Goal: Complete application form

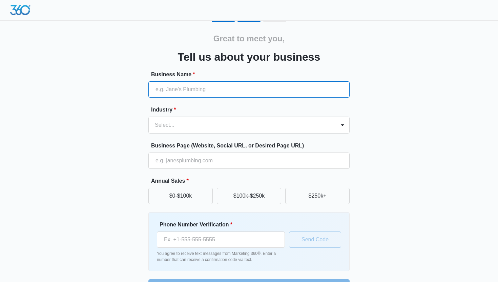
click at [238, 92] on input "Business Name *" at bounding box center [248, 89] width 201 height 16
type input "Eyes on [PERSON_NAME][GEOGRAPHIC_DATA]"
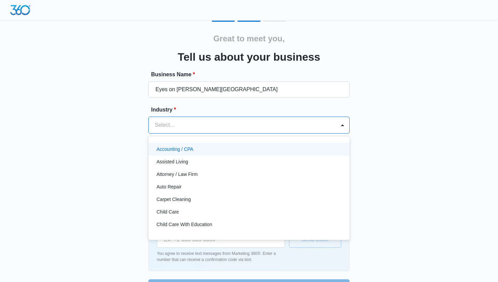
click at [223, 126] on div at bounding box center [241, 124] width 172 height 9
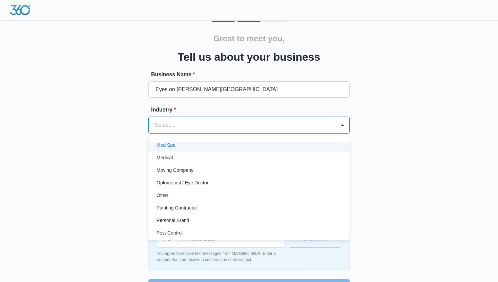
scroll to position [358, 0]
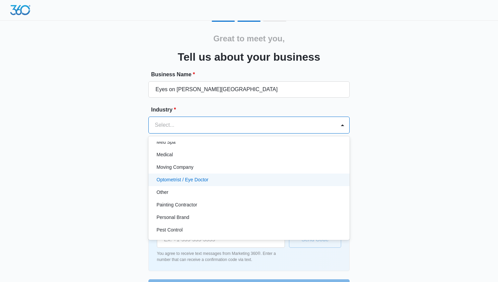
click at [211, 182] on div "Optometrist / Eye Doctor" at bounding box center [248, 179] width 184 height 7
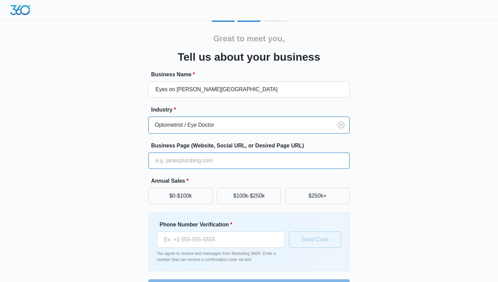
click at [225, 163] on input "Business Page (Website, Social URL, or Desired Page URL)" at bounding box center [248, 160] width 201 height 16
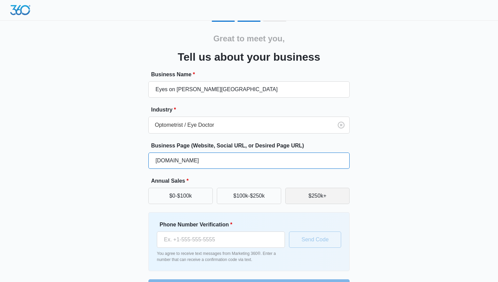
type input "www.eyesonwesleychapel.com"
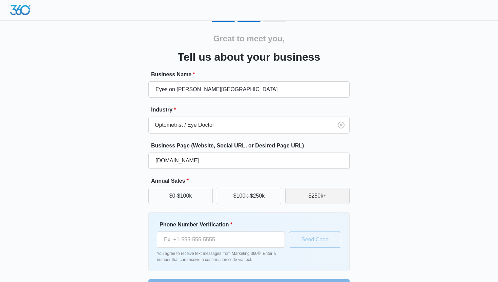
click at [323, 197] on button "$250k+" at bounding box center [317, 196] width 64 height 16
click at [371, 199] on div "Great to meet you, Tell us about your business Business Name * Eyes on Wesley C…" at bounding box center [249, 158] width 406 height 275
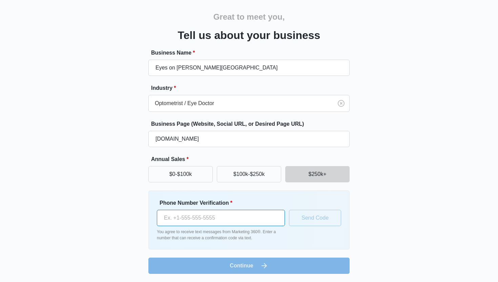
click at [249, 219] on input "Phone Number Verification *" at bounding box center [221, 218] width 128 height 16
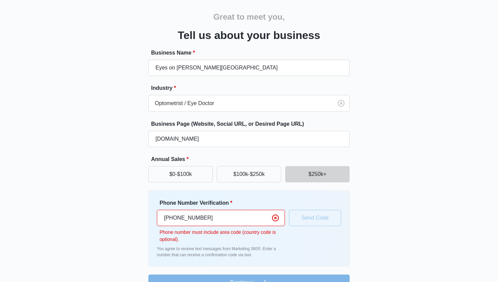
type input "(415) 806-1702"
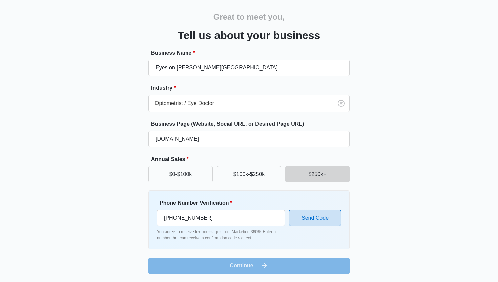
click at [324, 215] on button "Send Code" at bounding box center [315, 218] width 52 height 16
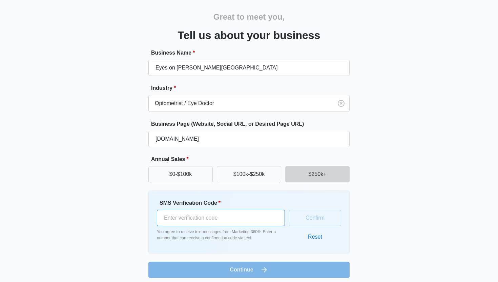
click at [248, 217] on input "SMS Verification Code *" at bounding box center [221, 218] width 128 height 16
type input "551633"
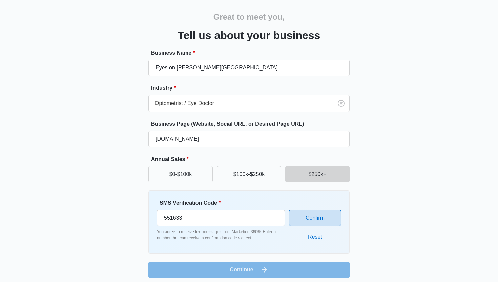
click at [312, 224] on button "Confirm" at bounding box center [315, 218] width 52 height 16
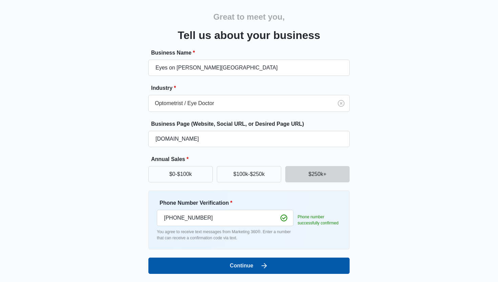
click at [297, 269] on button "Continue" at bounding box center [248, 265] width 201 height 16
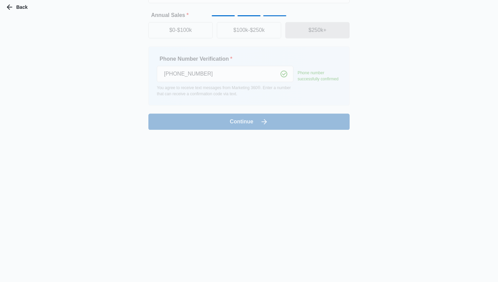
scroll to position [0, 0]
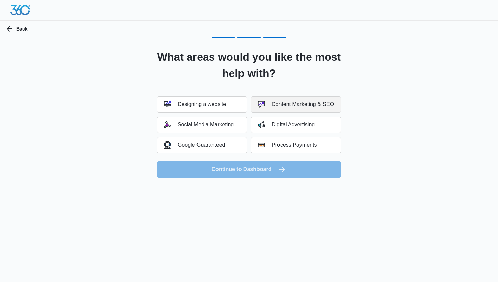
click at [294, 105] on div "Content Marketing & SEO" at bounding box center [296, 104] width 76 height 7
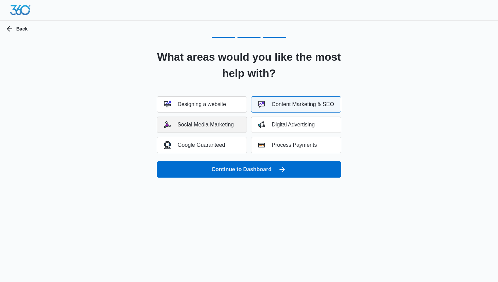
click at [232, 122] on div "Social Media Marketing" at bounding box center [199, 124] width 70 height 7
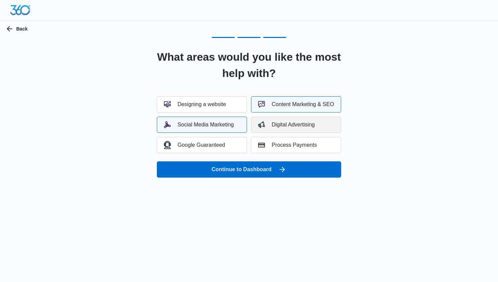
click at [287, 124] on div "Digital Advertising" at bounding box center [286, 124] width 57 height 7
click at [285, 107] on div "Content Marketing & SEO" at bounding box center [296, 104] width 76 height 7
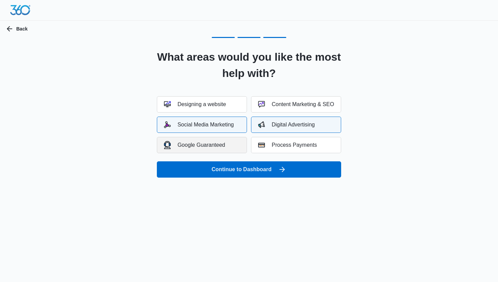
click at [223, 148] on div "Google Guaranteed" at bounding box center [194, 145] width 61 height 8
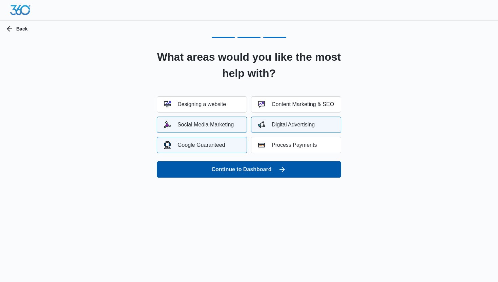
click at [244, 170] on button "Continue to Dashboard" at bounding box center [249, 169] width 184 height 16
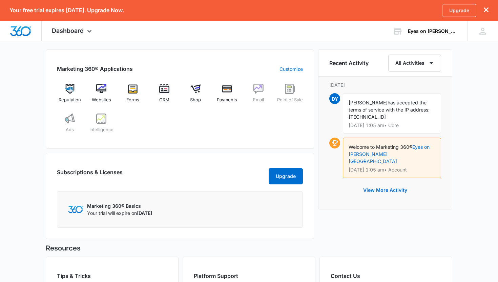
scroll to position [269, 0]
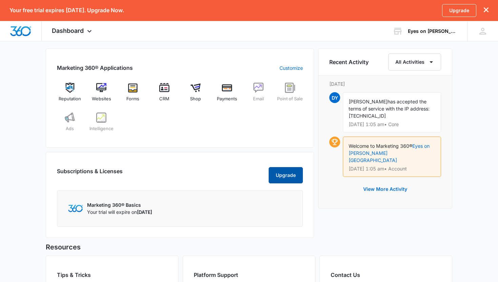
click at [287, 181] on button "Upgrade" at bounding box center [286, 175] width 34 height 16
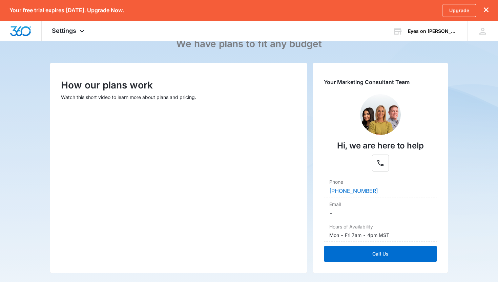
scroll to position [63, 0]
click at [379, 119] on img at bounding box center [380, 114] width 41 height 41
click at [316, 159] on div "Your Marketing Consultant Team Hi, we are here to help Phone [PHONE_NUMBER] Ema…" at bounding box center [380, 167] width 135 height 210
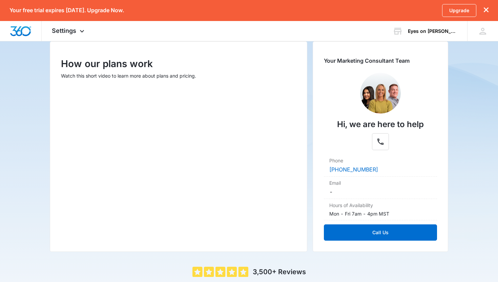
scroll to position [103, 0]
